Goal: Information Seeking & Learning: Learn about a topic

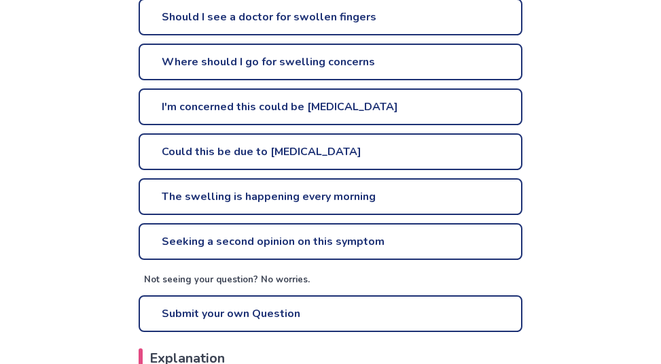
scroll to position [476, 0]
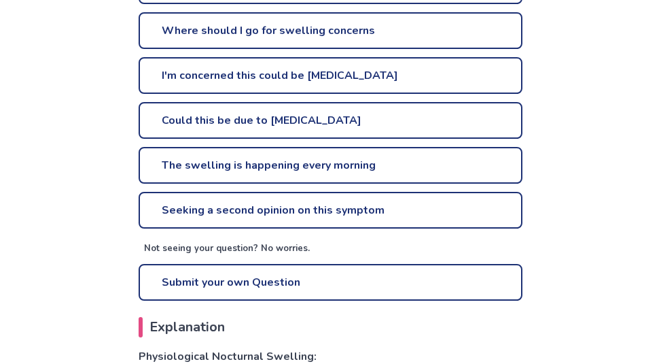
click at [238, 160] on link "The swelling is happening every morning" at bounding box center [331, 165] width 384 height 37
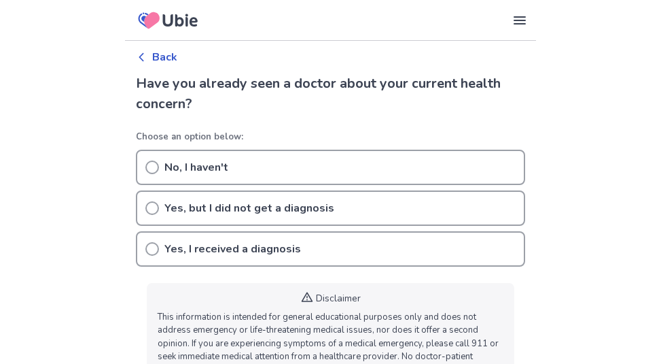
click at [151, 205] on icon at bounding box center [152, 208] width 14 height 14
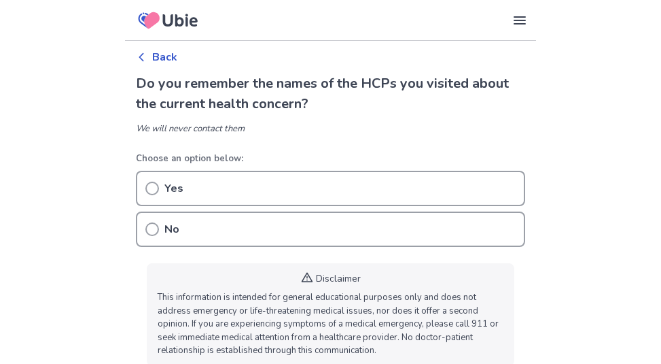
click at [145, 55] on icon at bounding box center [141, 57] width 11 height 11
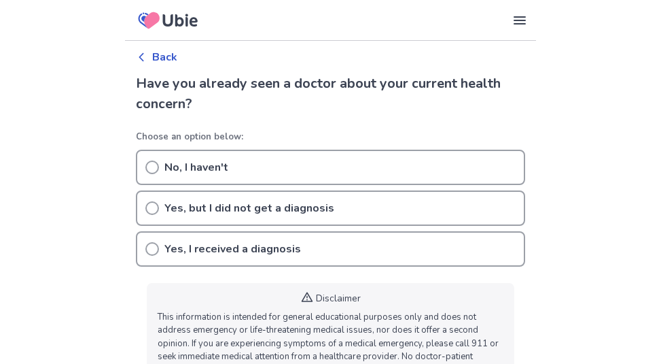
scroll to position [32, 0]
